Goal: Task Accomplishment & Management: Complete application form

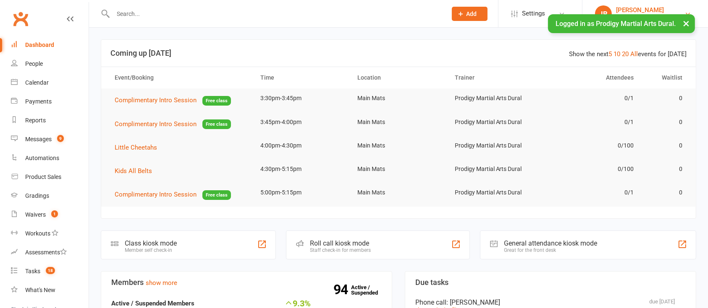
click at [634, 9] on div "[PERSON_NAME]" at bounding box center [649, 10] width 67 height 8
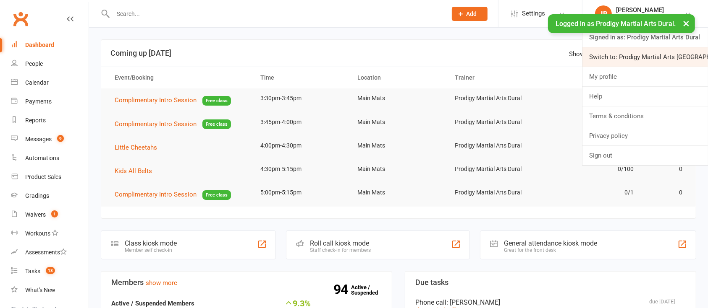
click at [647, 49] on link "Switch to: Prodigy Martial Arts Seven Hills" at bounding box center [644, 56] width 125 height 19
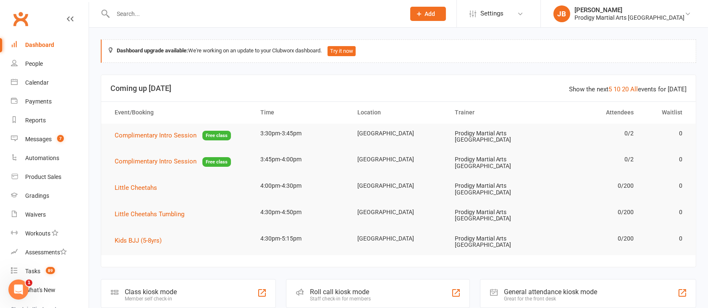
click at [423, 13] on icon at bounding box center [420, 14] width 8 height 8
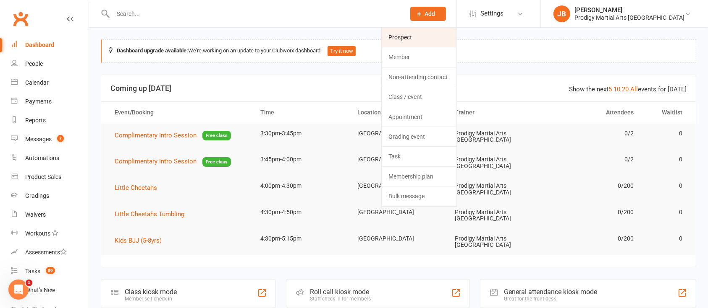
click at [441, 39] on link "Prospect" at bounding box center [419, 37] width 75 height 19
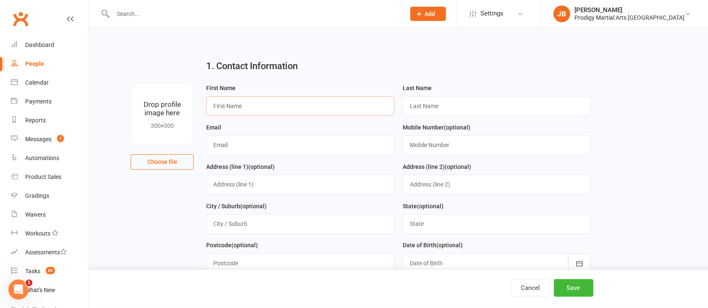
click at [275, 103] on input "text" at bounding box center [300, 106] width 188 height 19
type input "[PERSON_NAME]"
type input "(Xavier 9)"
click at [311, 146] on input "text" at bounding box center [300, 145] width 188 height 19
type input "[EMAIL_ADDRESS][DOMAIN_NAME]"
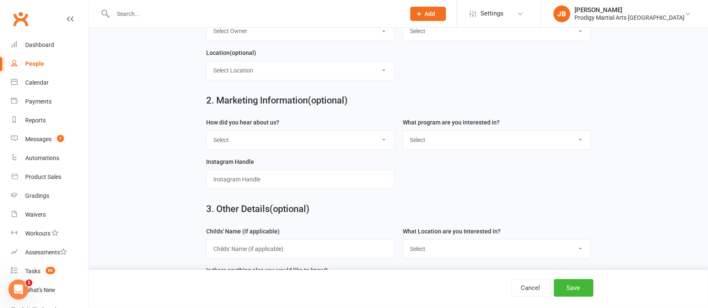
scroll to position [336, 0]
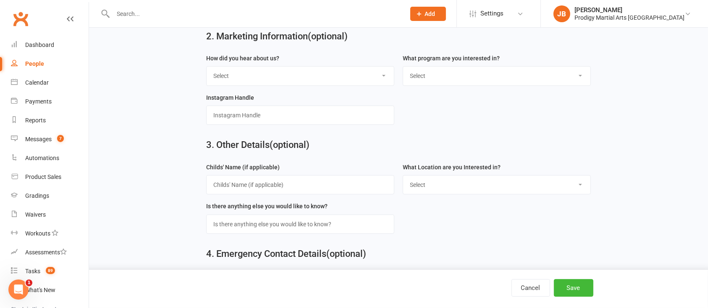
type input "0451 150 192"
drag, startPoint x: 293, startPoint y: 75, endPoint x: 288, endPoint y: 82, distance: 8.7
click at [293, 74] on select "Select Google Referral Drive By / Walk Past Facebook Instagram School Flyer Dro…" at bounding box center [299, 76] width 187 height 18
select select "Kidsbook"
click at [206, 67] on select "Select Google Referral Drive By / Walk Past Facebook Instagram School Flyer Dro…" at bounding box center [299, 76] width 187 height 18
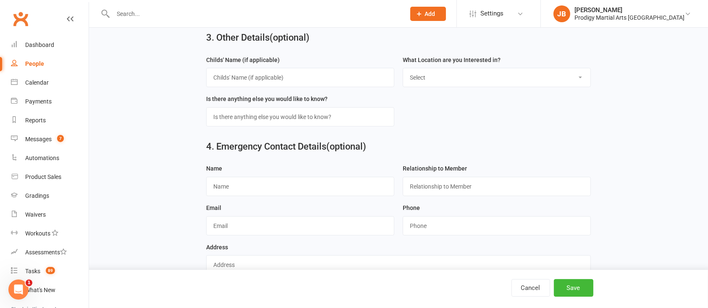
scroll to position [461, 0]
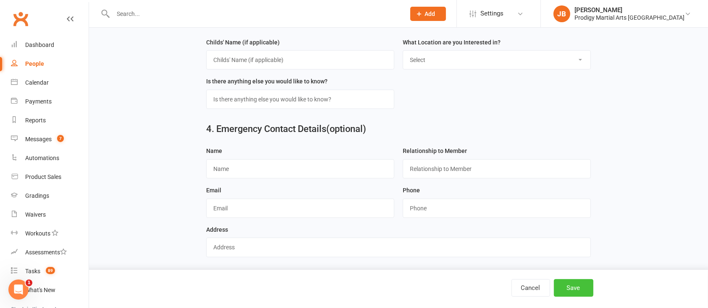
click at [572, 292] on button "Save" at bounding box center [573, 289] width 39 height 18
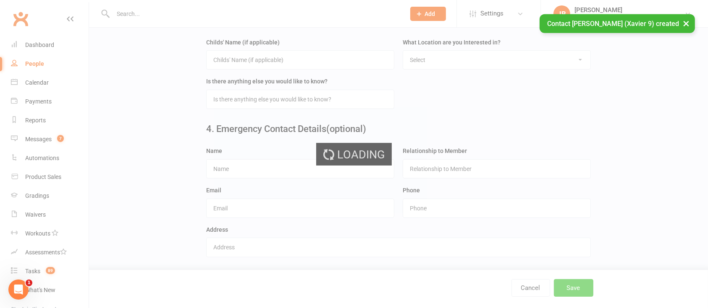
scroll to position [0, 0]
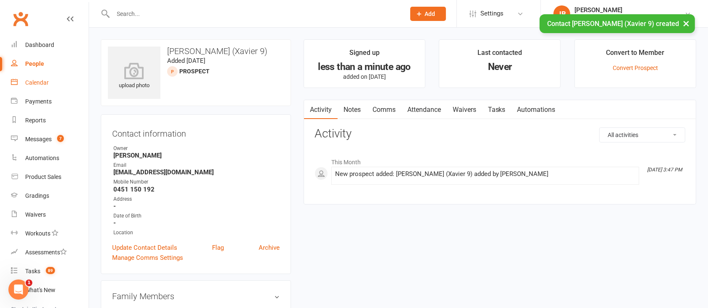
click at [34, 86] on div "Calendar" at bounding box center [37, 82] width 24 height 7
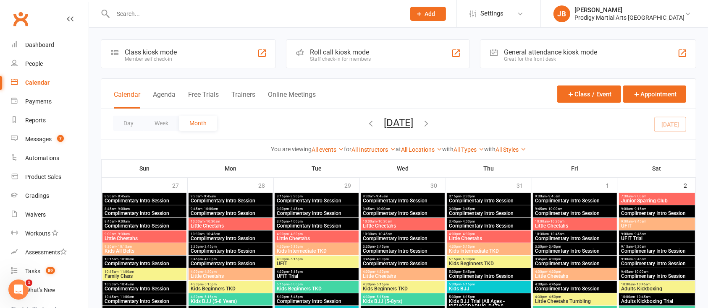
scroll to position [168, 0]
